Goal: Ask a question

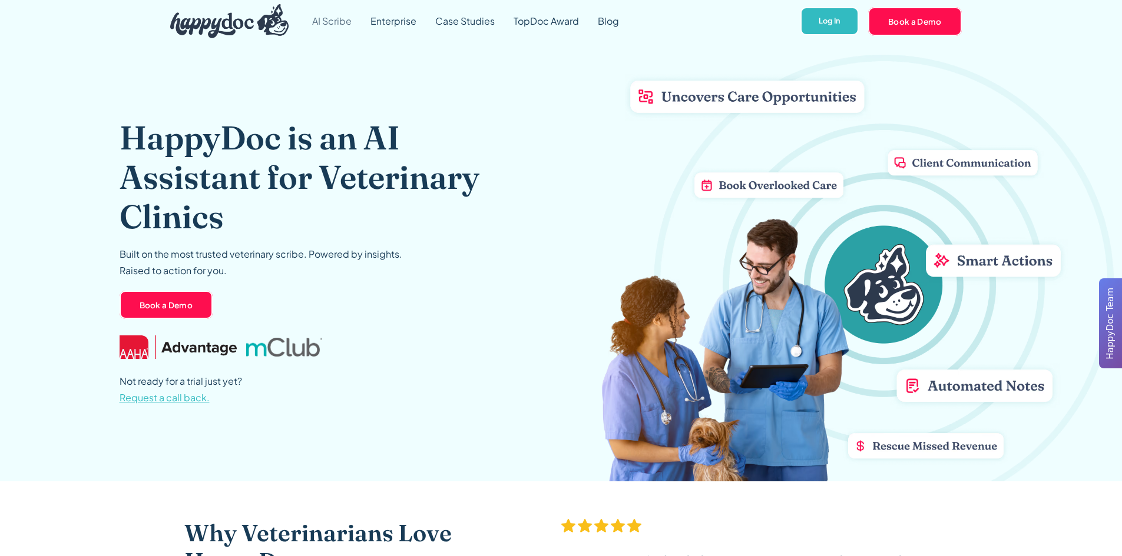
click at [345, 22] on link "AI Scribe" at bounding box center [332, 21] width 58 height 42
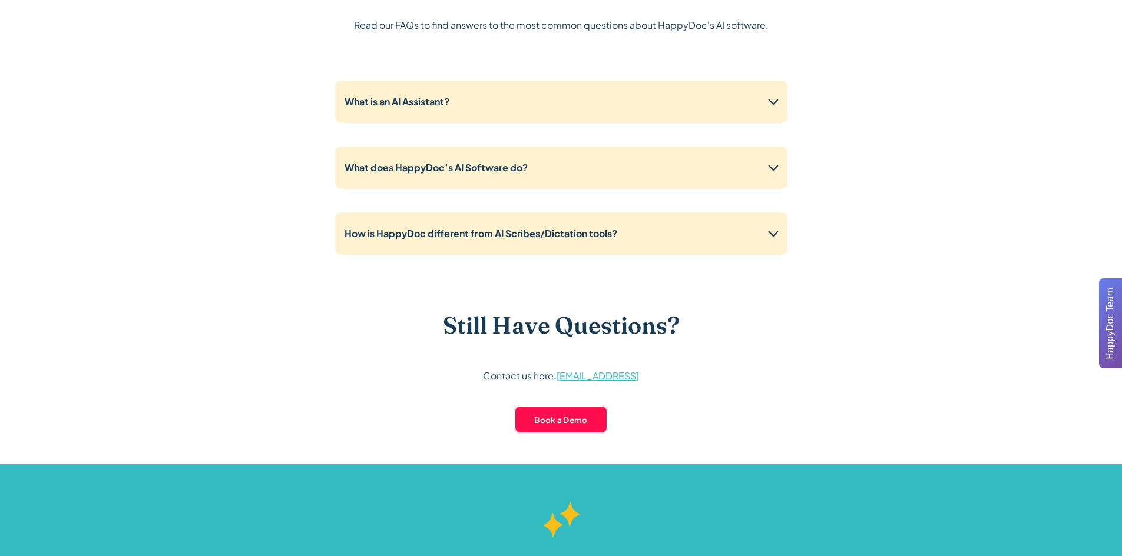
scroll to position [2929, 0]
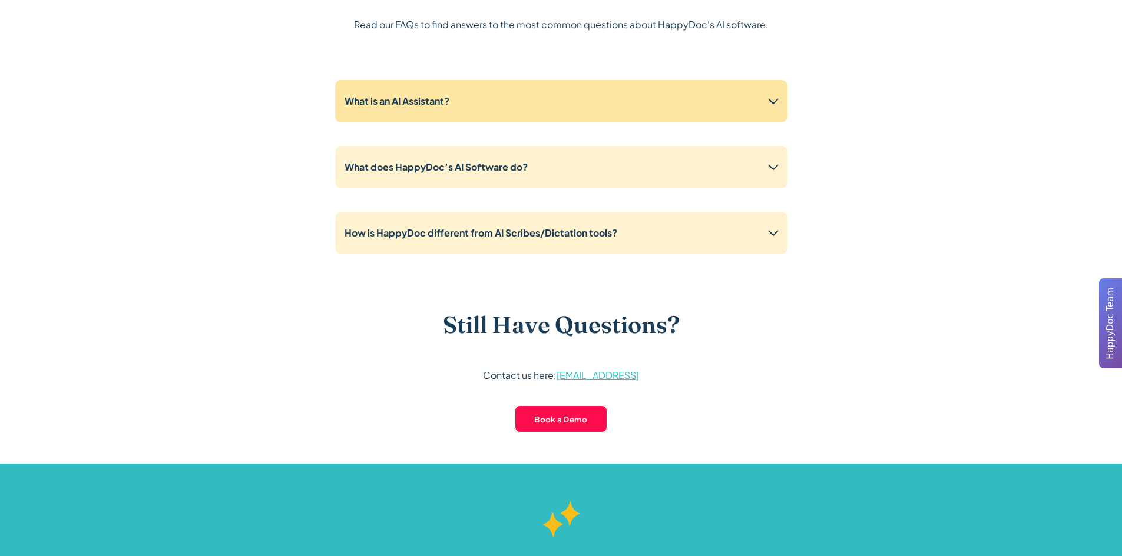
click at [420, 110] on div "What is an AI Assistant?" at bounding box center [561, 101] width 452 height 42
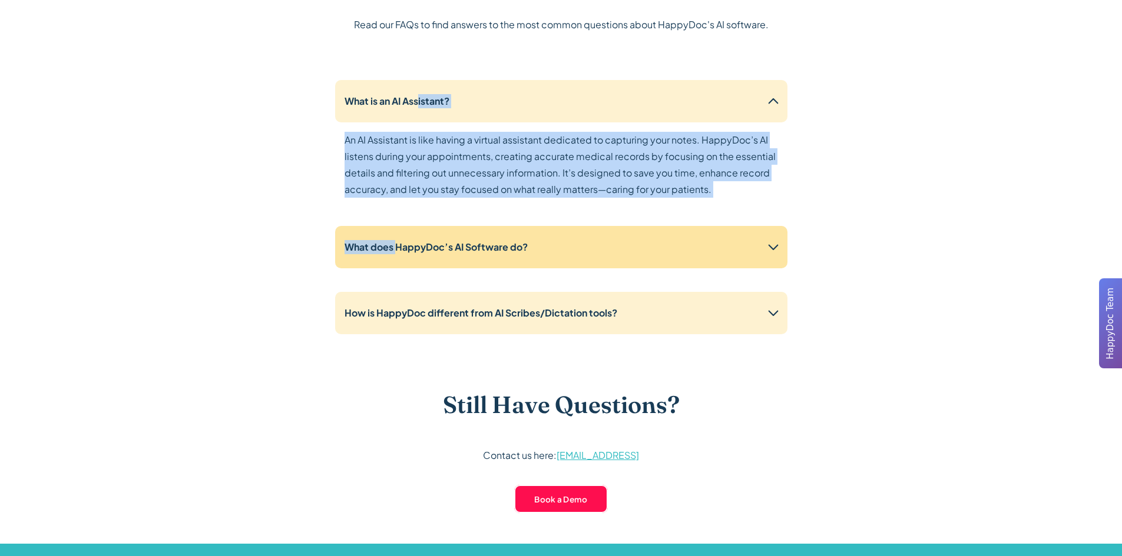
drag, startPoint x: 420, startPoint y: 110, endPoint x: 396, endPoint y: 246, distance: 138.3
click at [396, 246] on div "What is an AI Assistant? An AI Assistant is like having a virtual assistant ded…" at bounding box center [561, 212] width 452 height 264
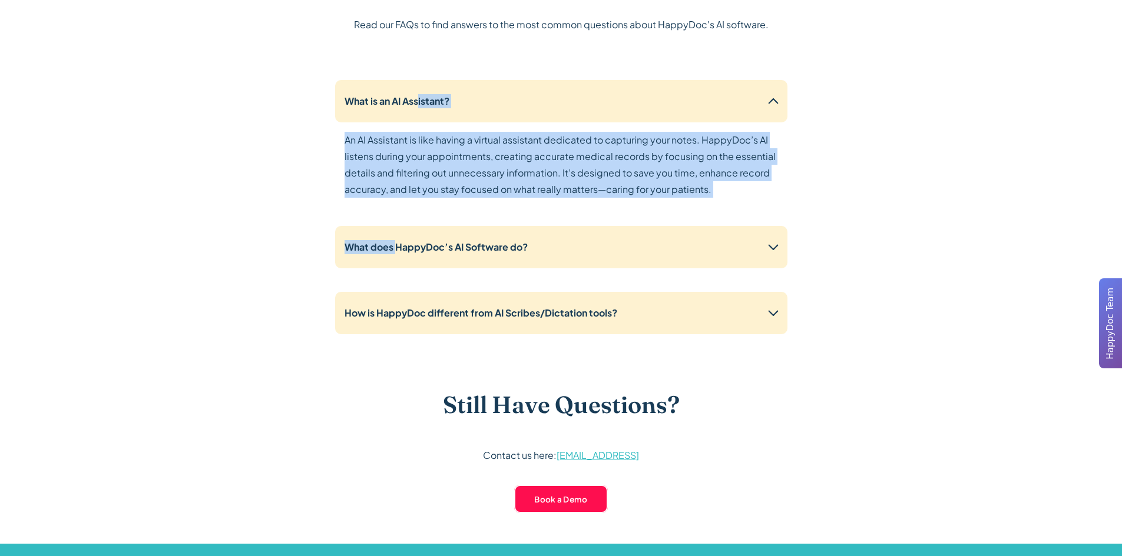
click at [284, 240] on div "Frequently Asked Questions Read our FAQs to find answers to the most common que…" at bounding box center [561, 232] width 754 height 623
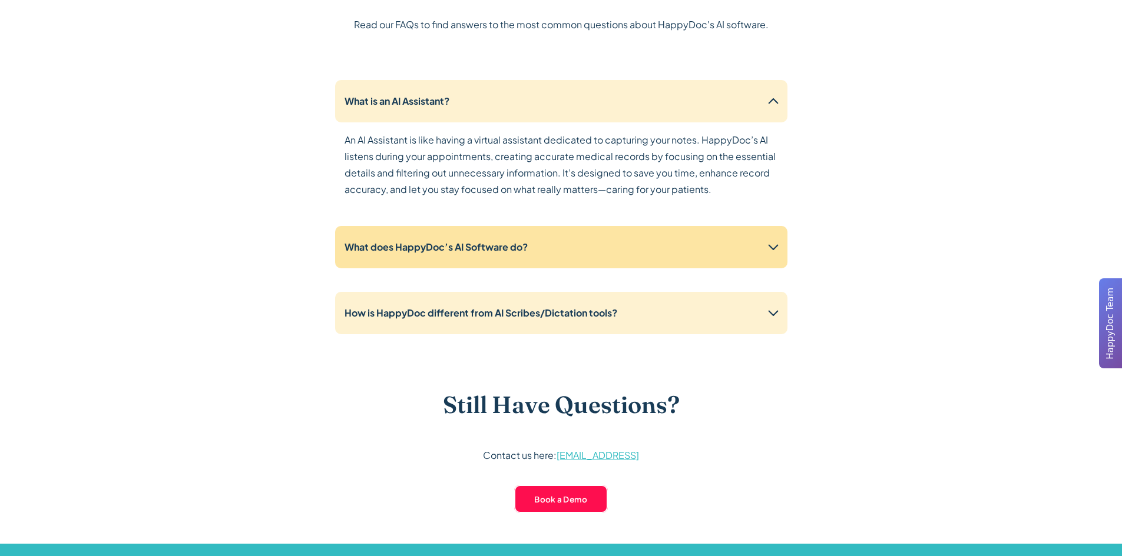
click at [423, 241] on strong "What does HappyDoc’s AI Software do?" at bounding box center [435, 247] width 183 height 12
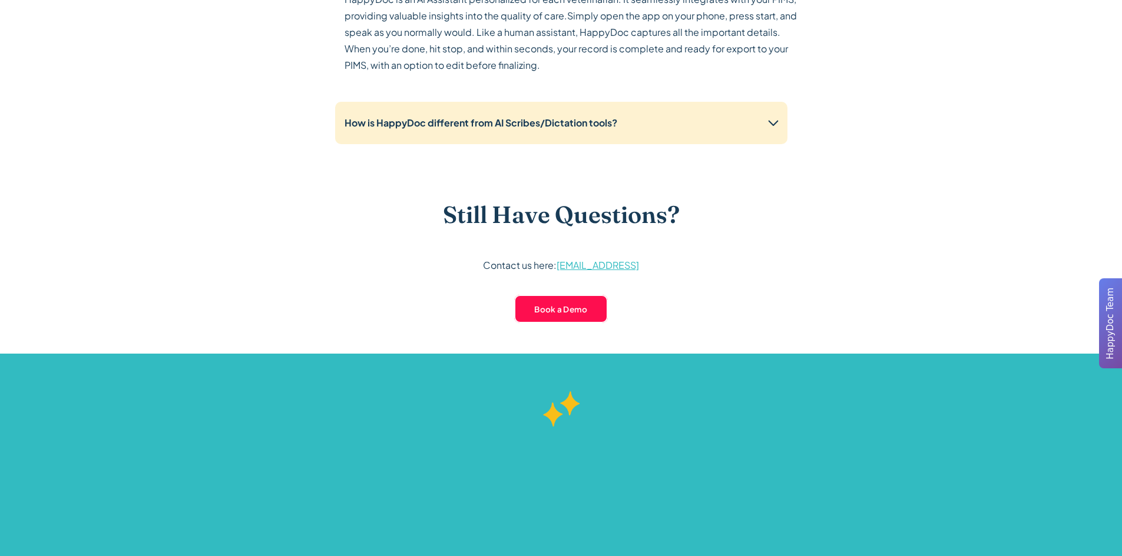
scroll to position [3217, 0]
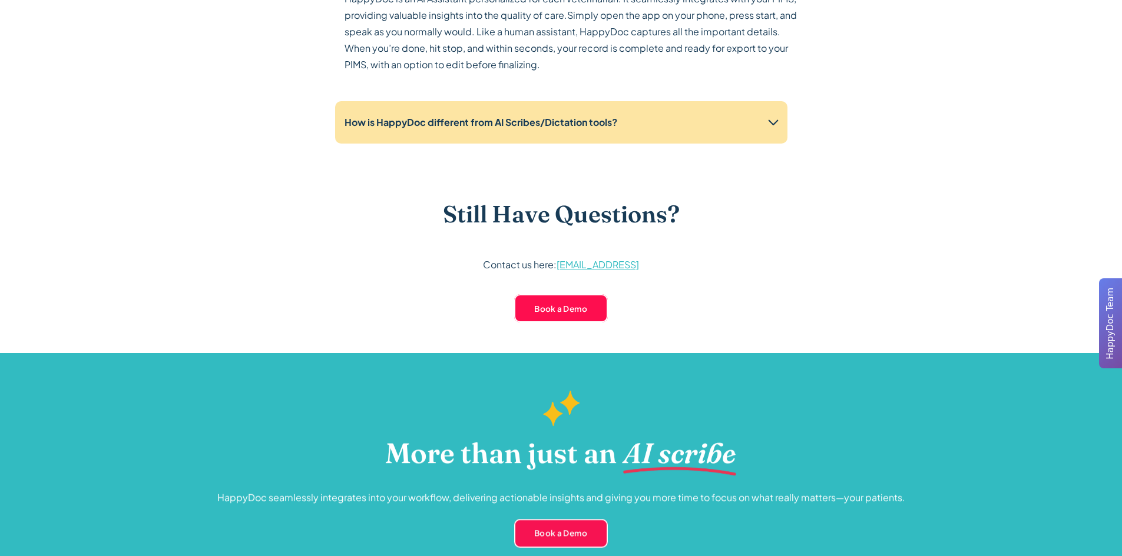
click at [432, 130] on div "How is HappyDoc different from AI Scribes/Dictation tools?" at bounding box center [561, 122] width 452 height 42
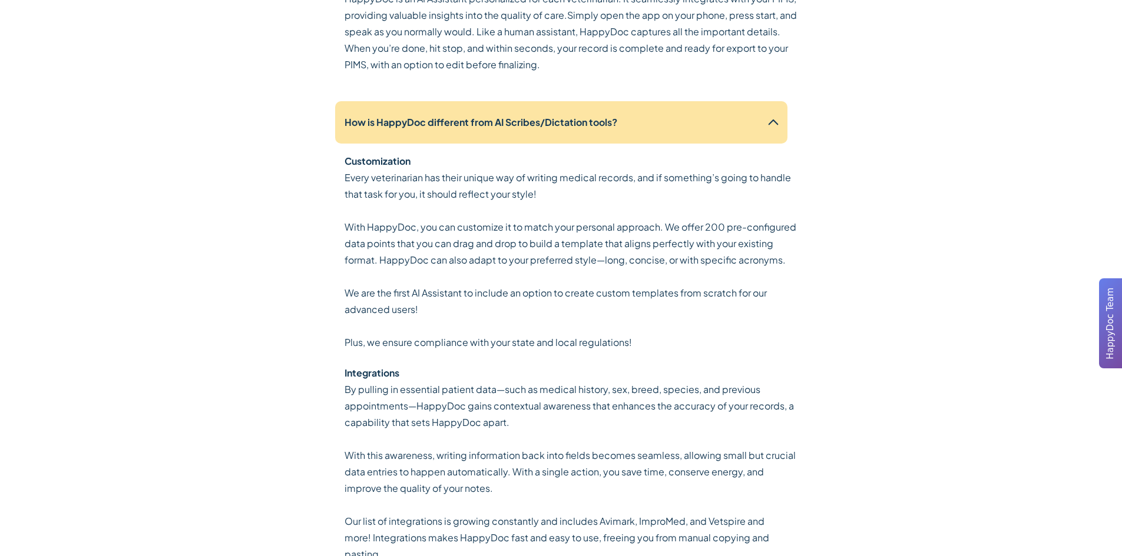
click at [432, 130] on div "How is HappyDoc different from AI Scribes/Dictation tools?" at bounding box center [561, 122] width 452 height 42
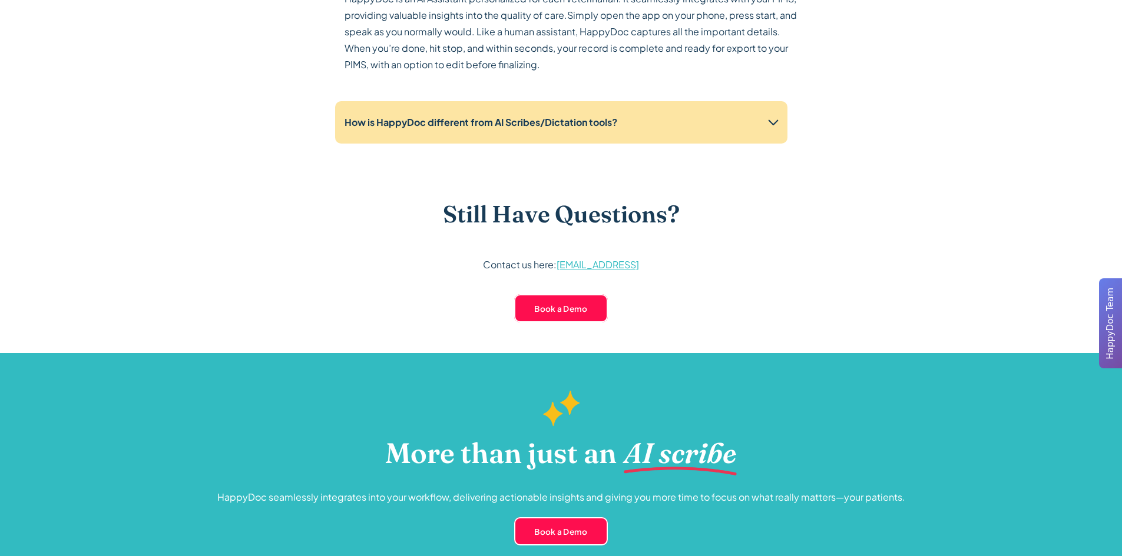
click at [432, 130] on div "How is HappyDoc different from AI Scribes/Dictation tools?" at bounding box center [561, 122] width 452 height 42
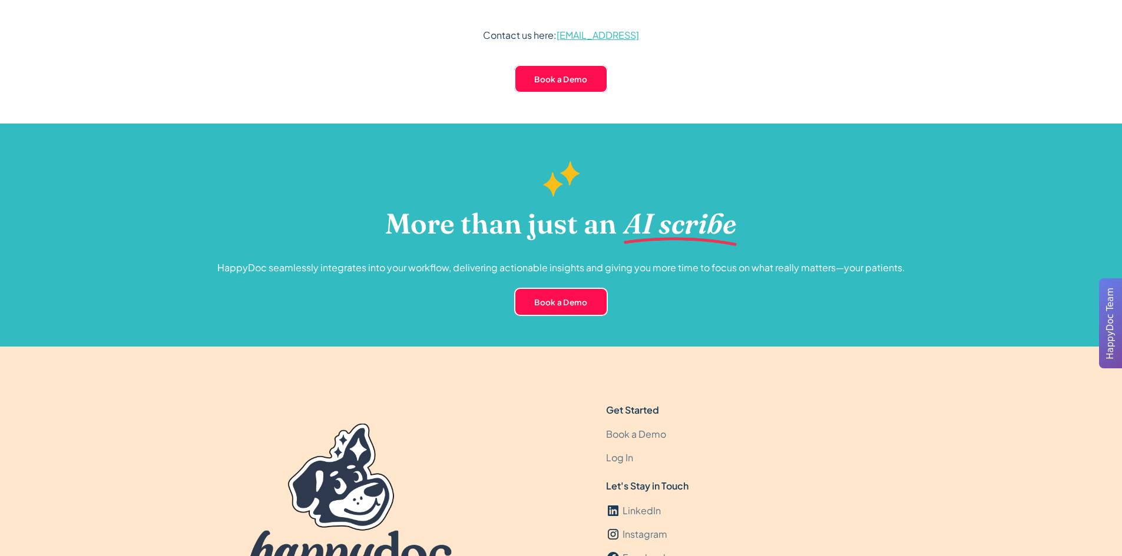
scroll to position [3931, 0]
click at [511, 238] on h2 "More than just an" at bounding box center [500, 224] width 231 height 35
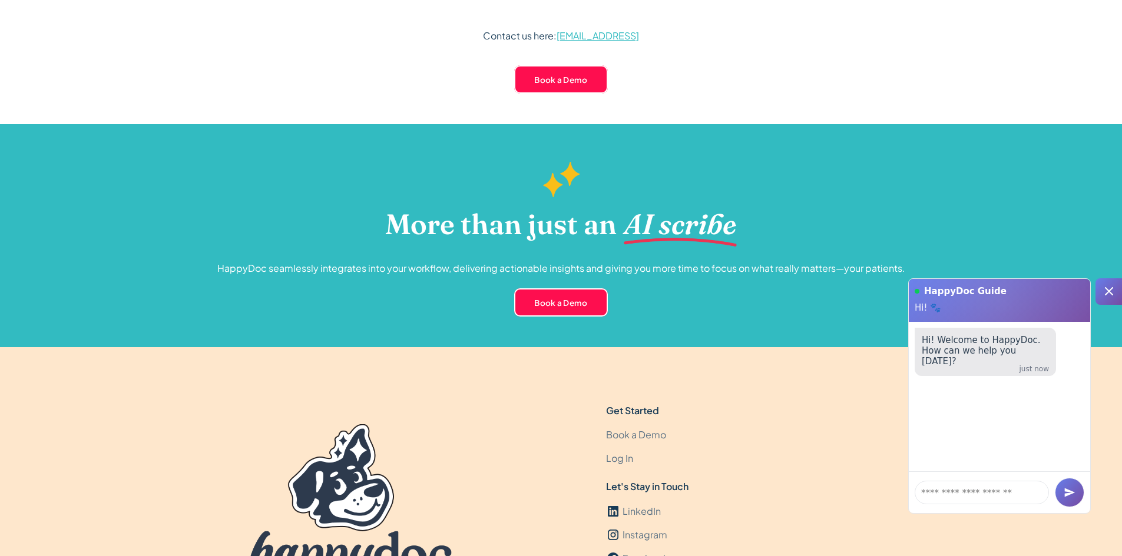
click at [513, 263] on p "HappyDoc seamlessly integrates into your workflow, delivering actionable insigh…" at bounding box center [561, 268] width 688 height 16
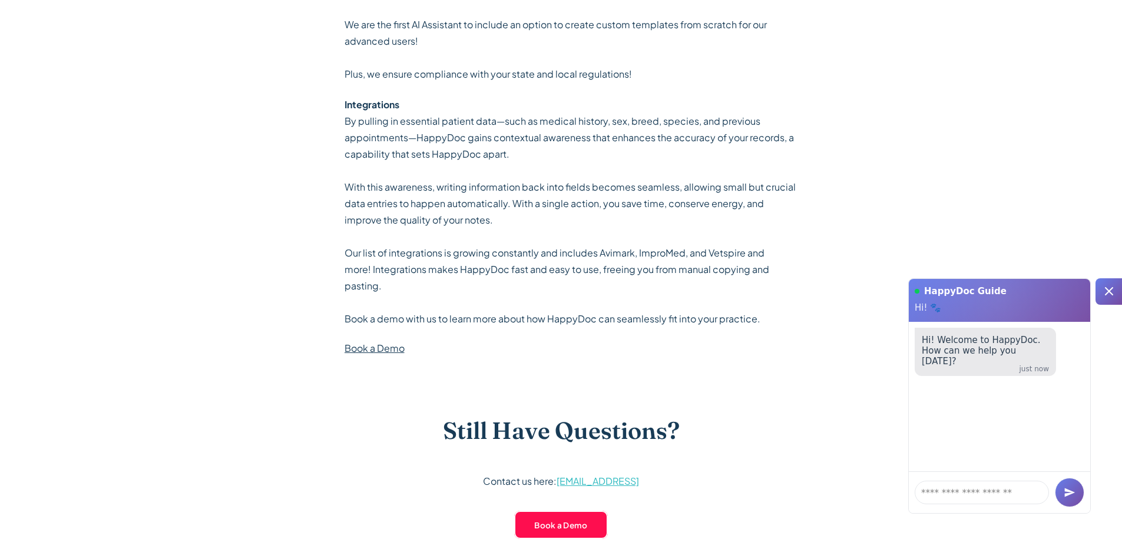
scroll to position [3485, 0]
click at [952, 491] on textarea at bounding box center [981, 493] width 134 height 24
type textarea "**********"
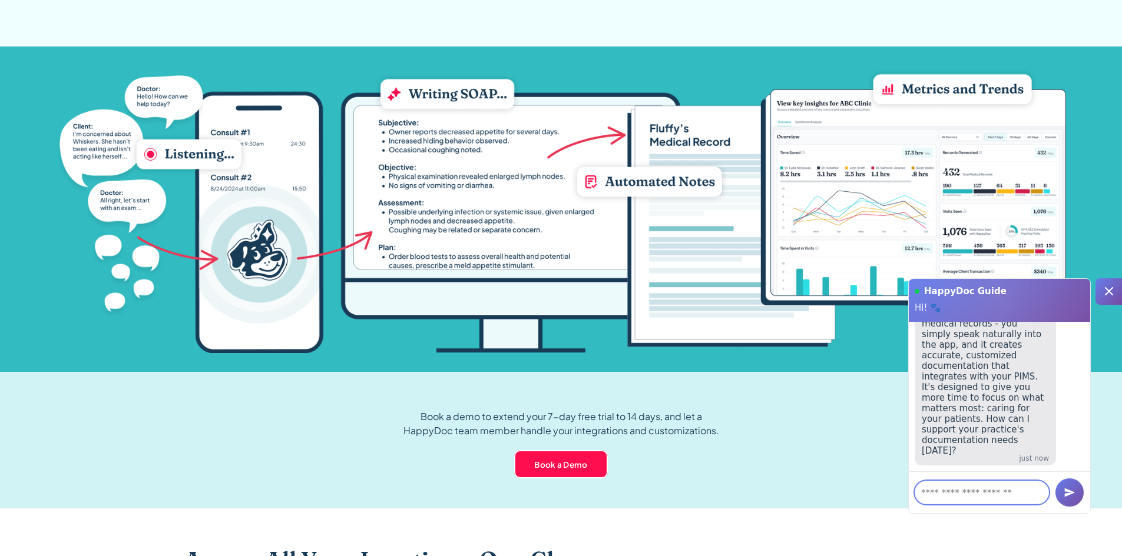
scroll to position [1128, 0]
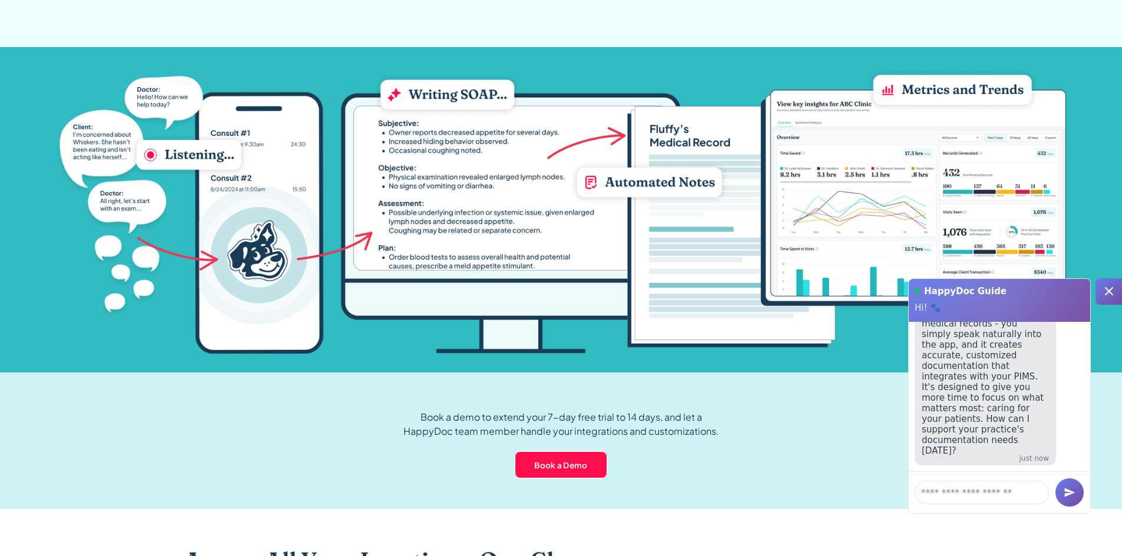
drag, startPoint x: 950, startPoint y: 432, endPoint x: 941, endPoint y: 354, distance: 78.3
click at [941, 354] on p "Hello! I'm HappyDoc AI, here to help you streamline your healthcare documentati…" at bounding box center [985, 345] width 127 height 223
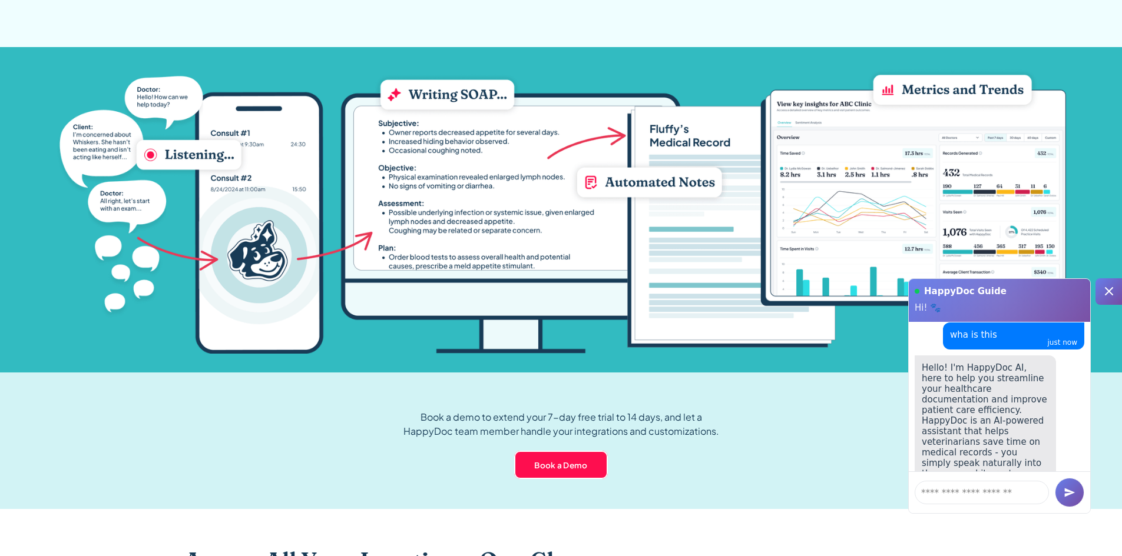
scroll to position [58, 0]
click at [922, 379] on p "Hello! I'm HappyDoc AI, here to help you streamline your healthcare documentati…" at bounding box center [985, 475] width 127 height 223
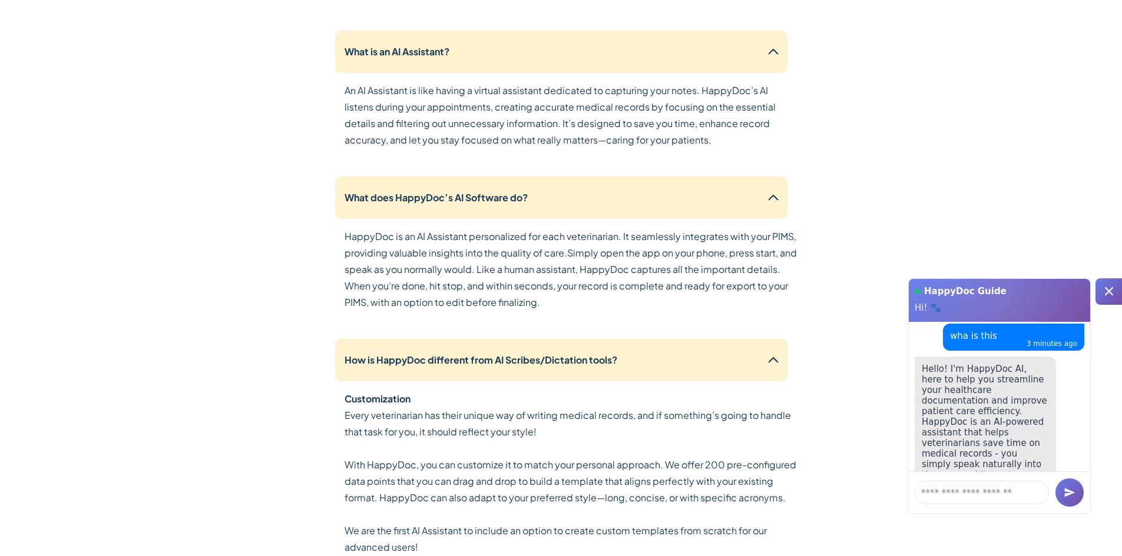
scroll to position [2882, 0]
